Goal: Task Accomplishment & Management: Use online tool/utility

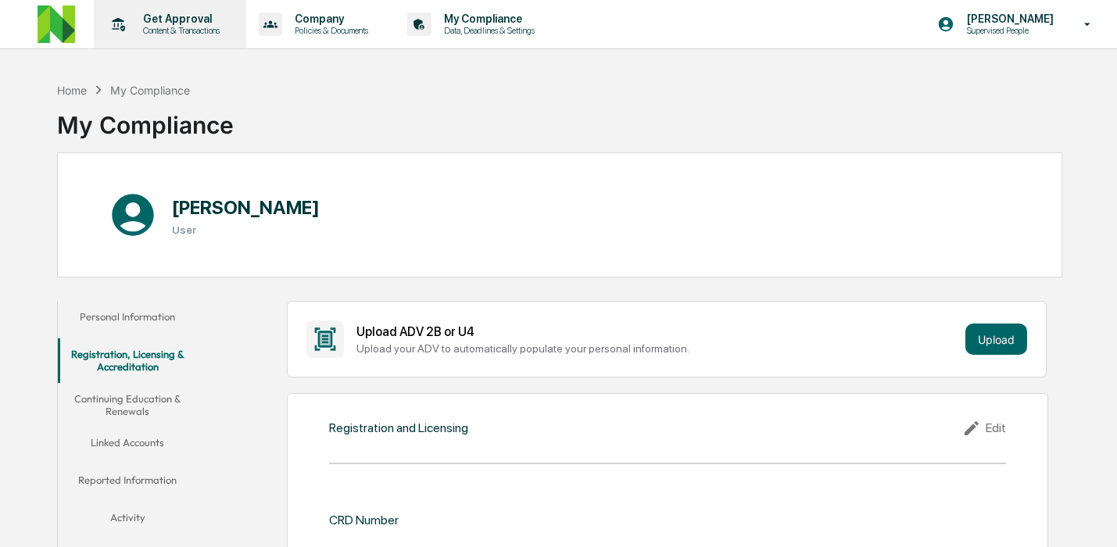
click at [227, 23] on p "Get Approval" at bounding box center [179, 19] width 97 height 13
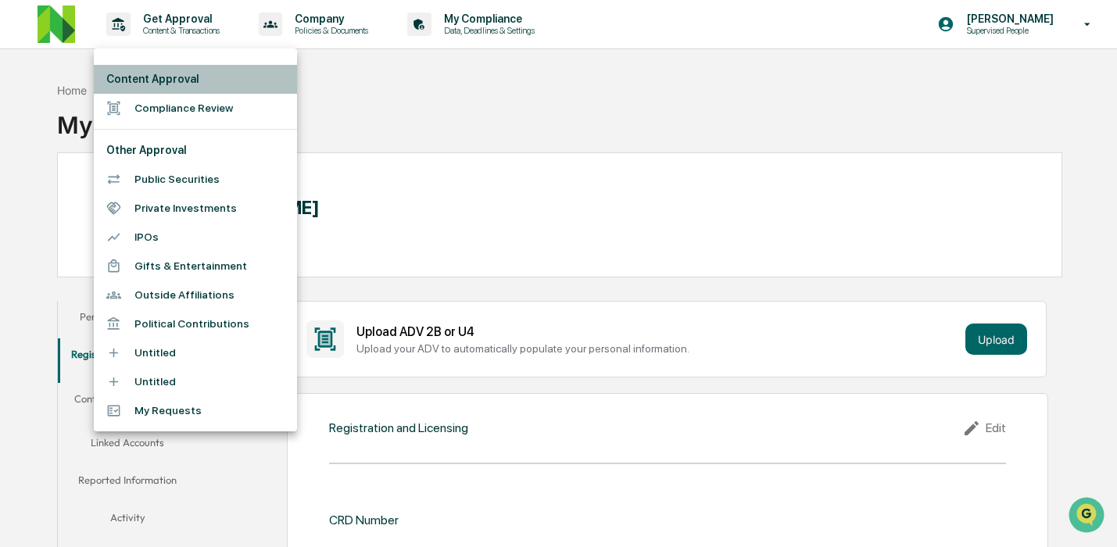
click at [196, 80] on li "Content Approval" at bounding box center [195, 79] width 203 height 29
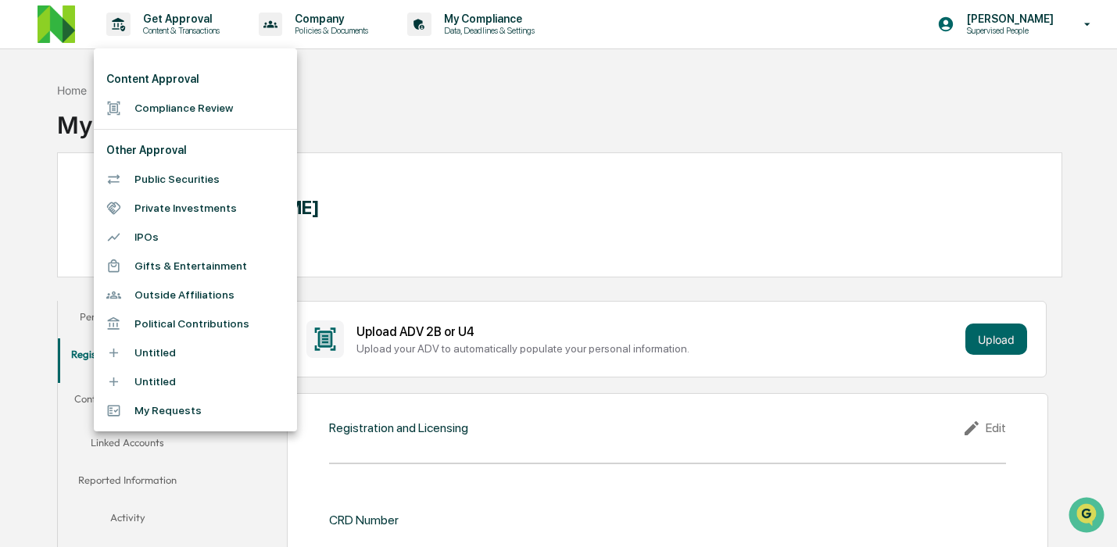
click at [196, 95] on li "Compliance Review" at bounding box center [195, 108] width 203 height 29
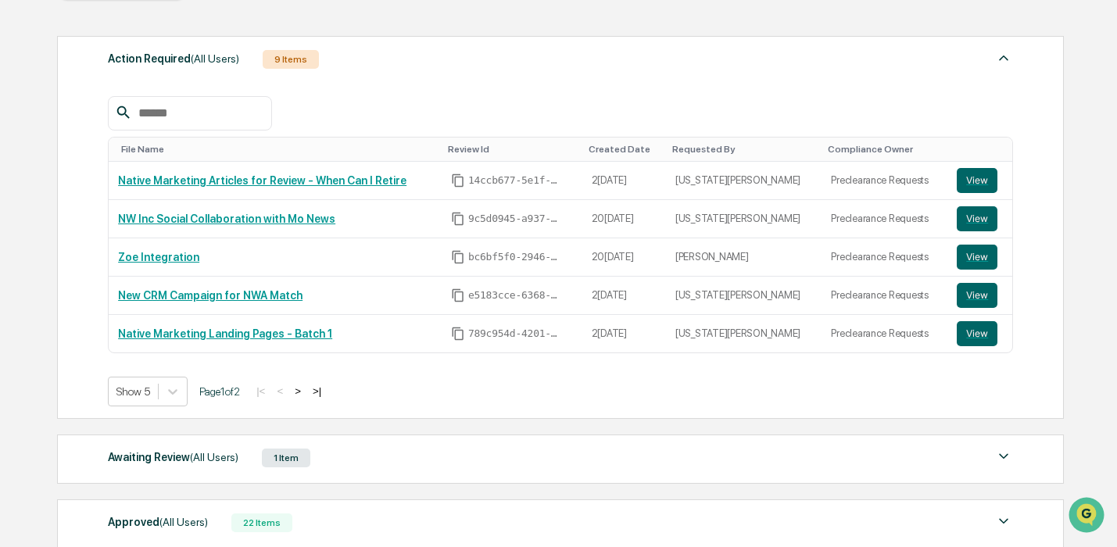
scroll to position [372, 0]
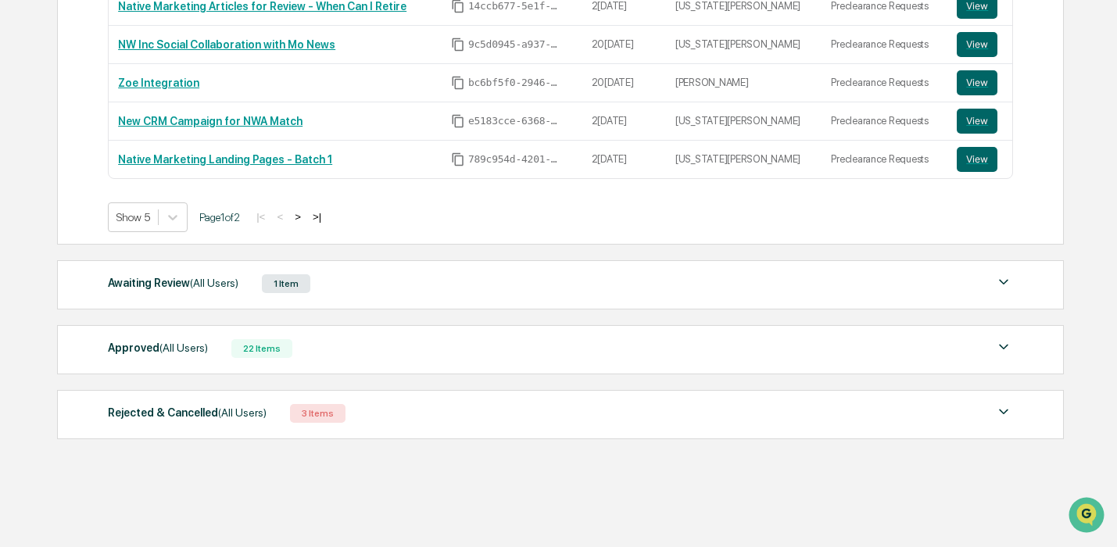
click at [215, 296] on div "Awaiting Review (All Users) 1 Item File Name Review Id Created Date Requested B…" at bounding box center [560, 284] width 1007 height 49
click at [213, 287] on span "(All Users)" at bounding box center [214, 283] width 48 height 13
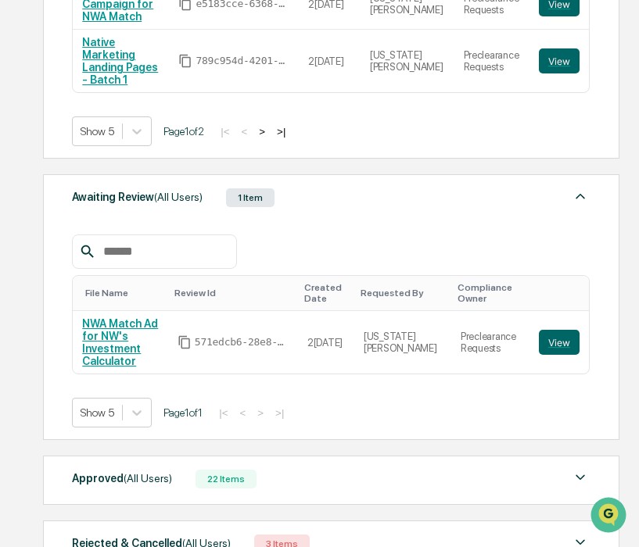
scroll to position [613, 0]
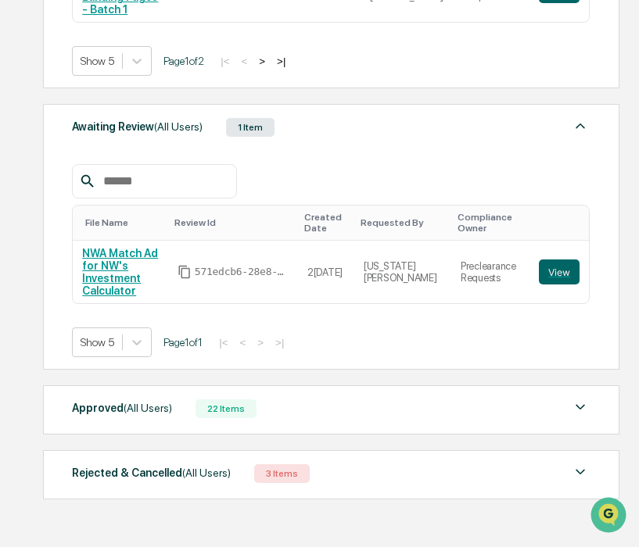
click at [165, 398] on div "Approved (All Users)" at bounding box center [122, 408] width 100 height 20
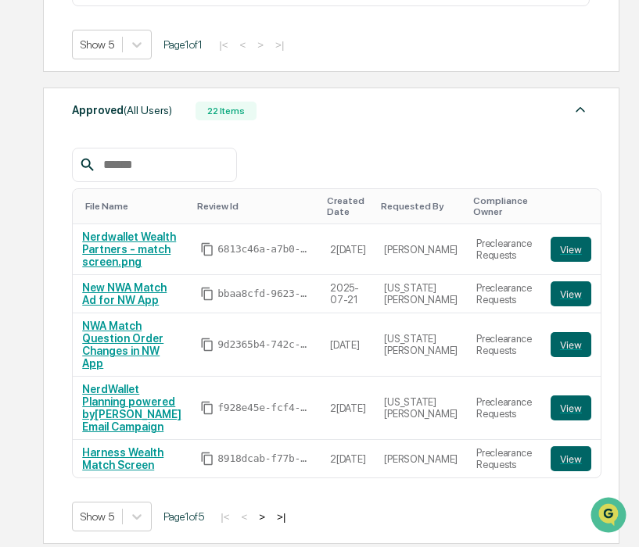
scroll to position [918, 0]
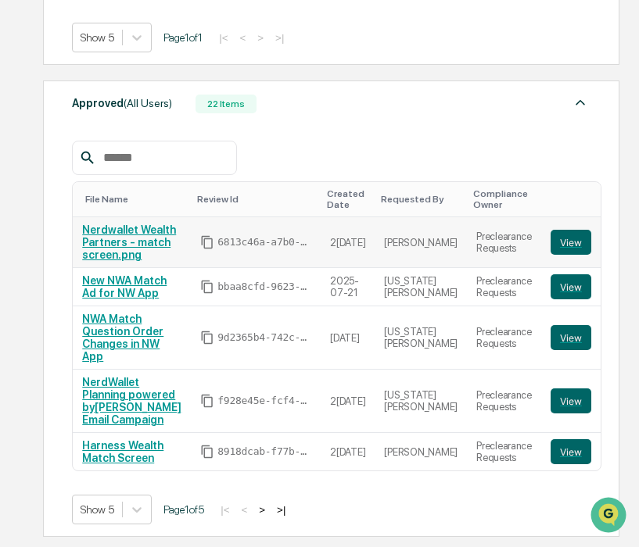
click at [128, 239] on link "Nerdwallet Wealth Partners - match screen.png" at bounding box center [129, 243] width 94 height 38
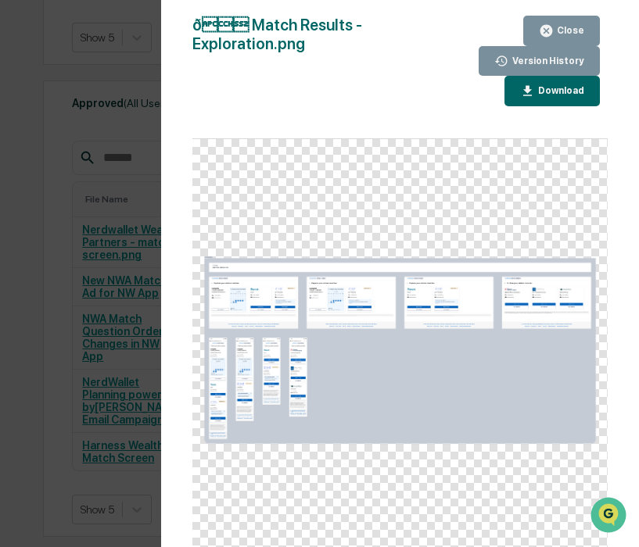
click at [133, 132] on div "Version History 0[DATE]0:46 PM[PERSON_NAME] 0[DATE]7:18 PM[PERSON_NAME] ð Ma…" at bounding box center [319, 273] width 639 height 547
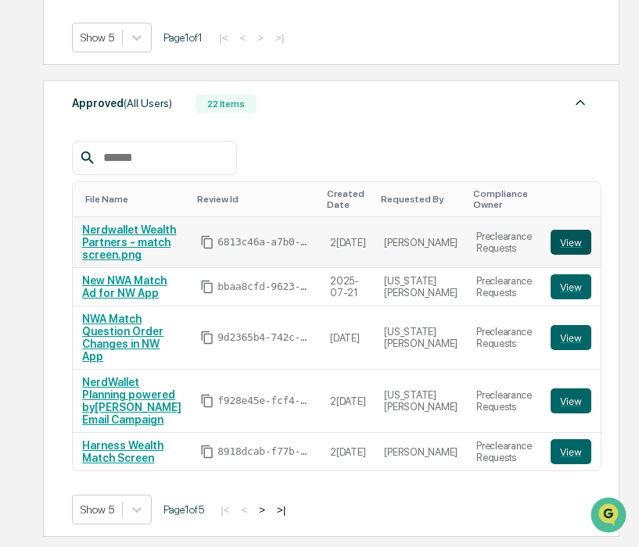
click at [579, 231] on button "View" at bounding box center [570, 242] width 41 height 25
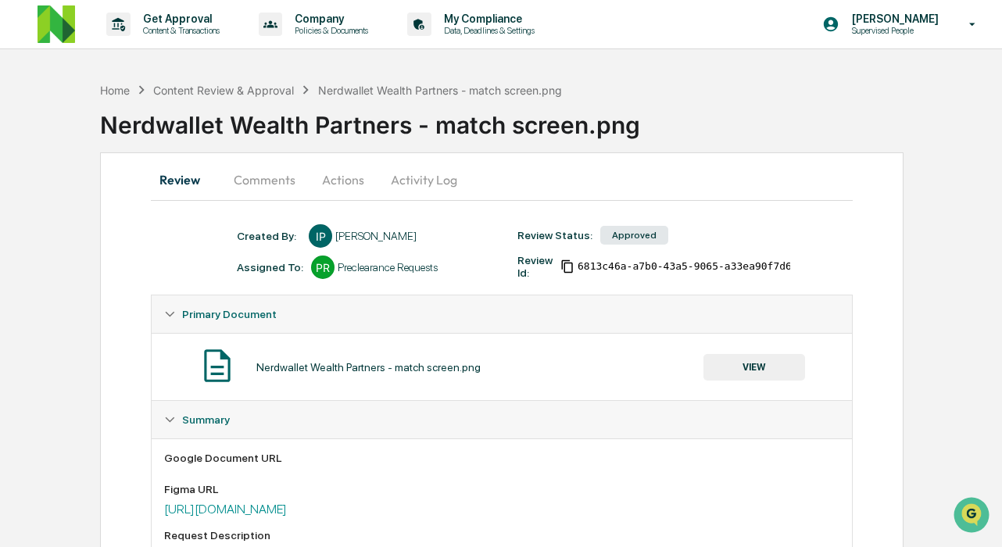
click at [281, 177] on button "Comments" at bounding box center [264, 180] width 87 height 38
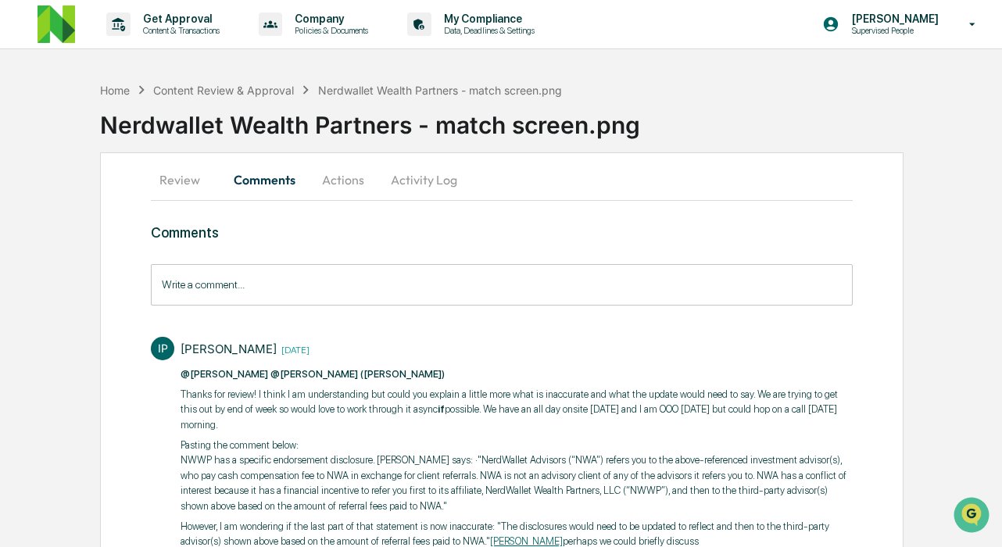
click at [307, 285] on input "Write a comment..." at bounding box center [501, 284] width 701 height 41
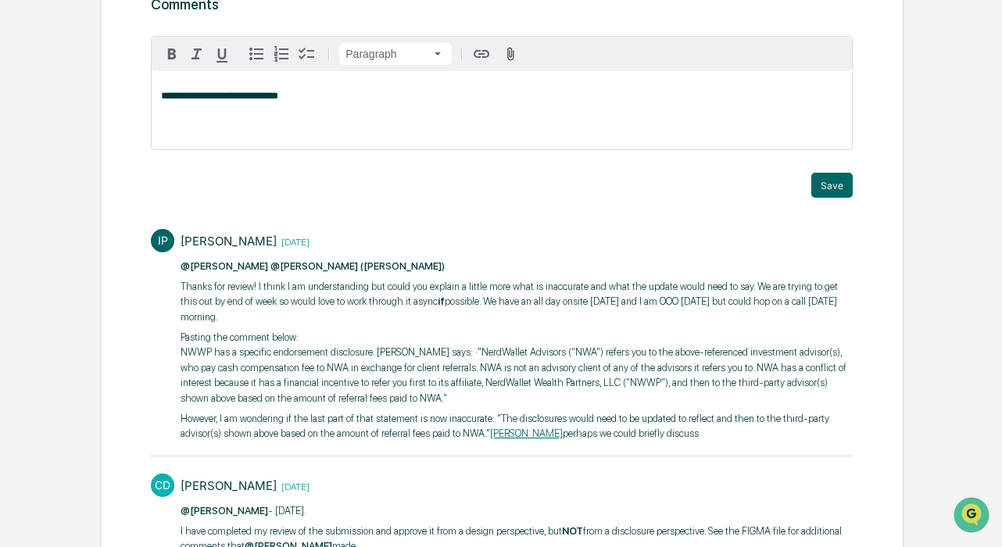
scroll to position [220, 0]
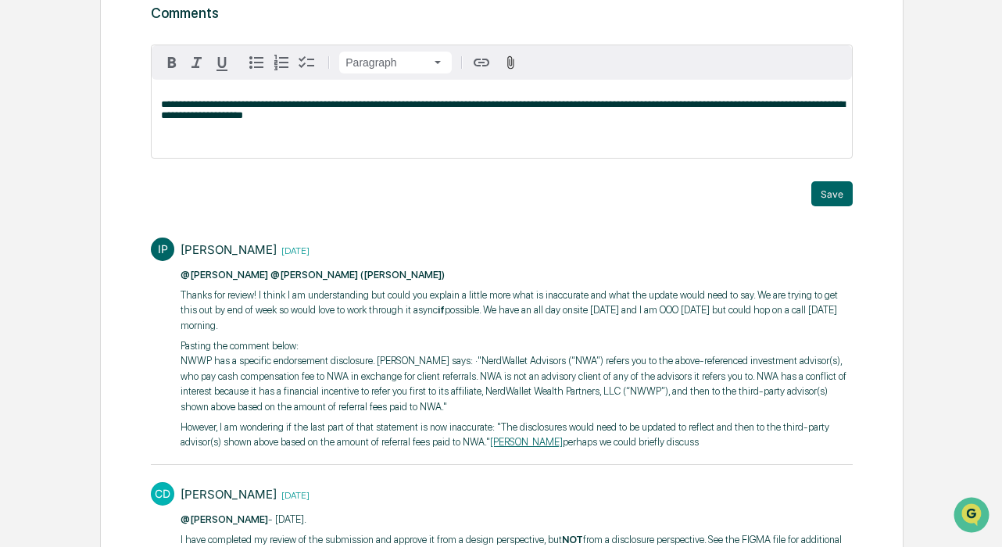
click at [638, 195] on div "**********" at bounding box center [502, 282] width 804 height 698
click at [638, 195] on button "Save" at bounding box center [832, 193] width 41 height 25
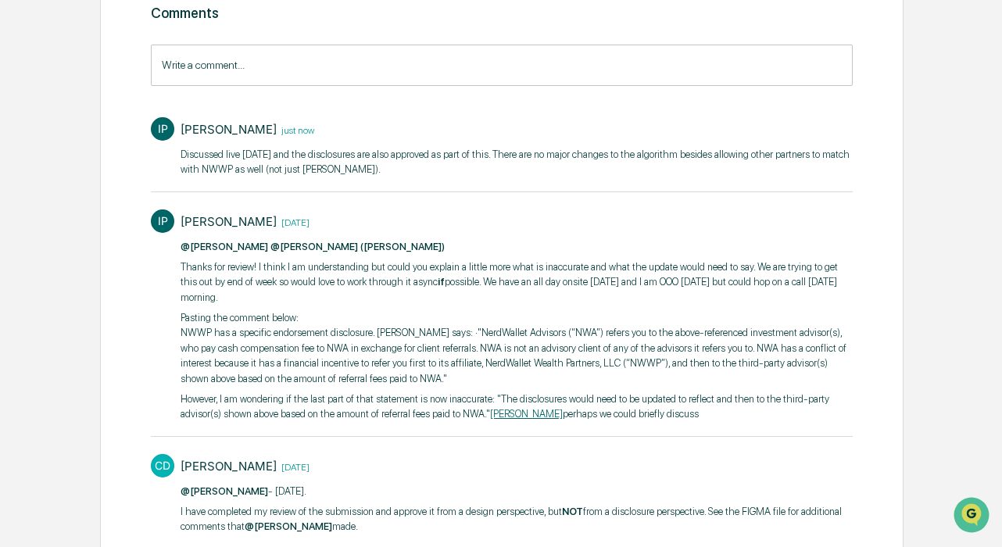
scroll to position [0, 0]
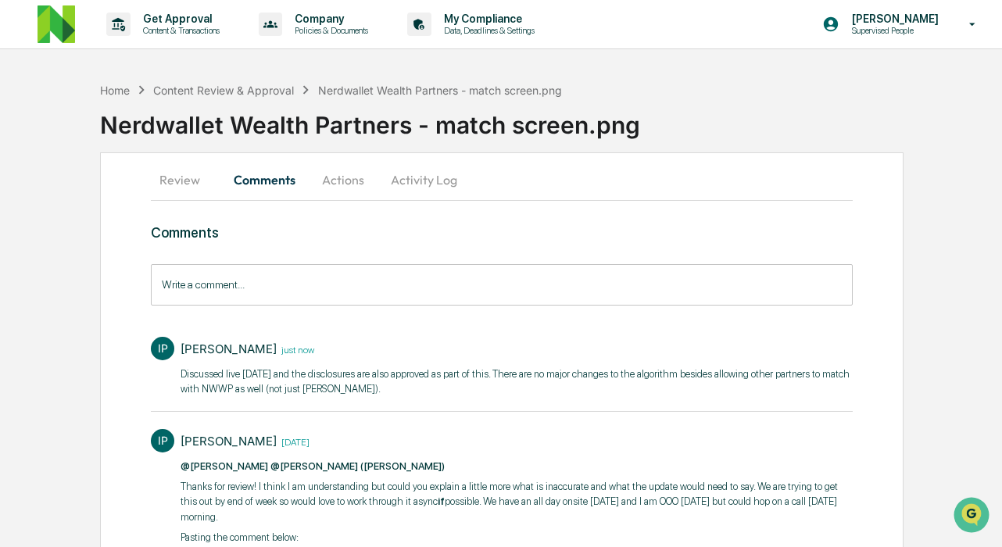
click at [238, 97] on div "Home Content Review & Approval Nerdwallet Wealth Partners - match screen.png" at bounding box center [331, 89] width 462 height 17
click at [238, 87] on div "Content Review & Approval" at bounding box center [223, 90] width 141 height 13
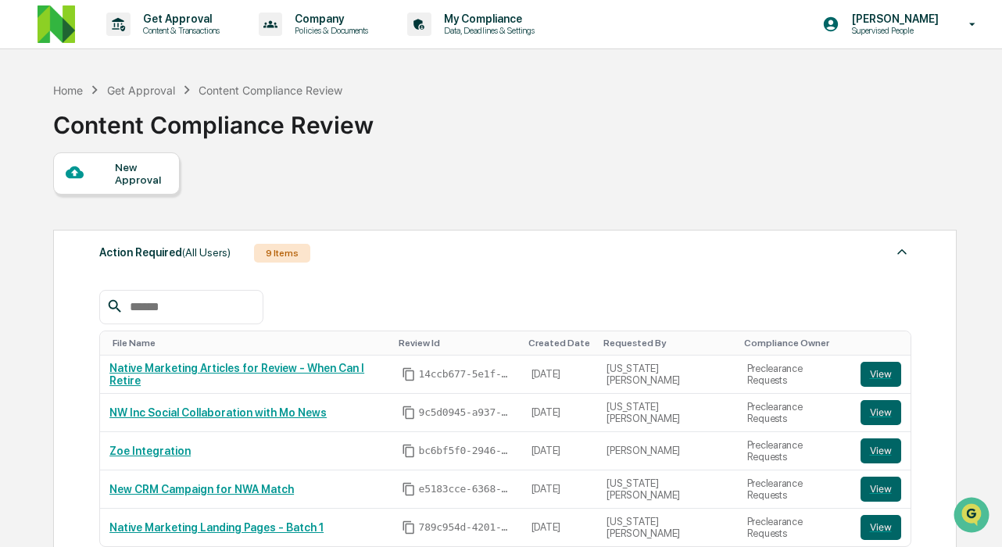
scroll to position [359, 0]
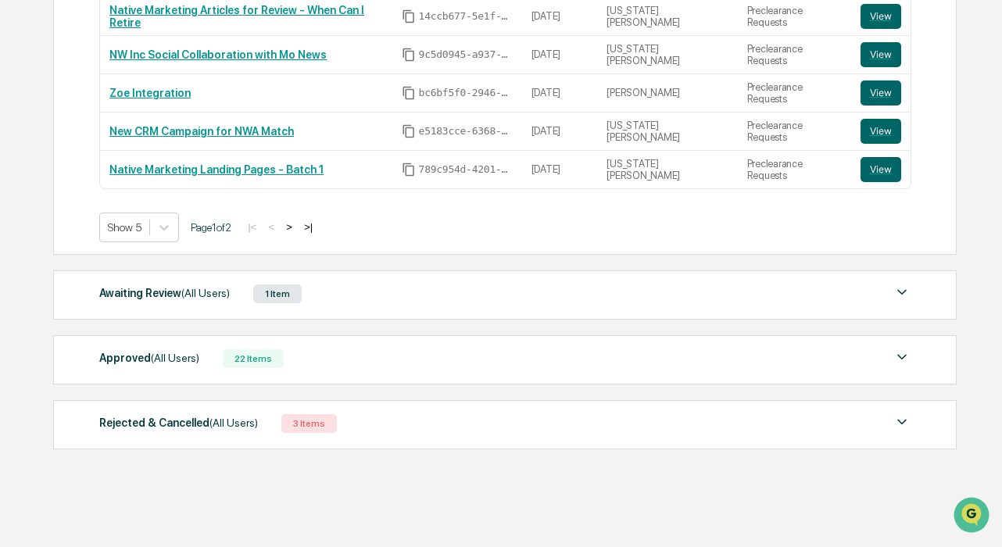
click at [191, 357] on span "(All Users)" at bounding box center [175, 358] width 48 height 13
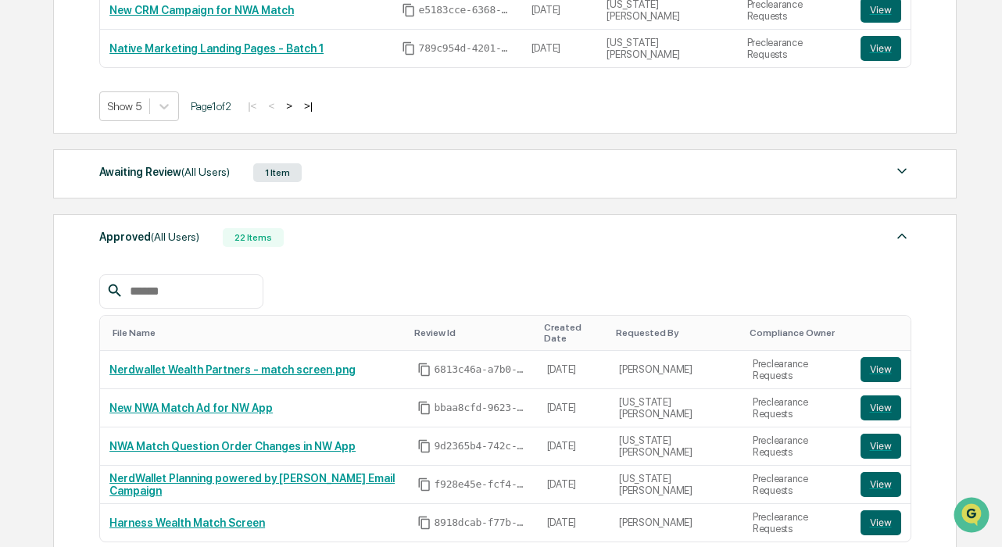
scroll to position [553, 0]
